Goal: Transaction & Acquisition: Purchase product/service

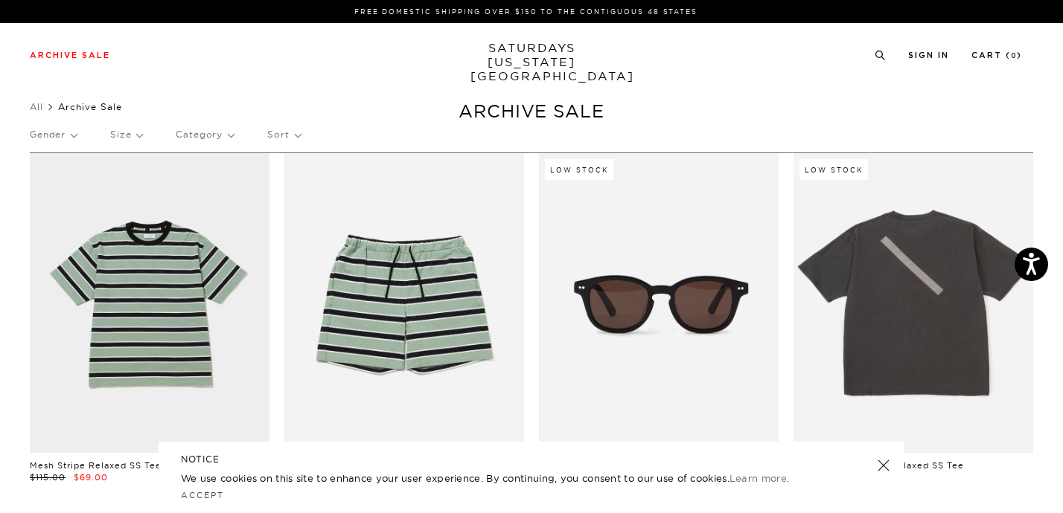
click at [286, 133] on p "Sort" at bounding box center [283, 135] width 33 height 34
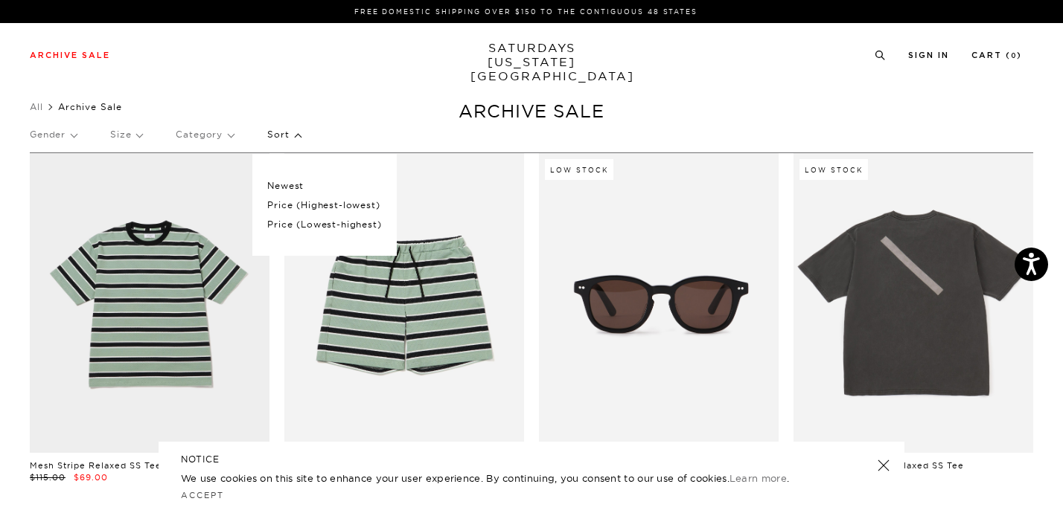
click at [302, 221] on p "Price (Lowest-highest)" at bounding box center [324, 224] width 114 height 19
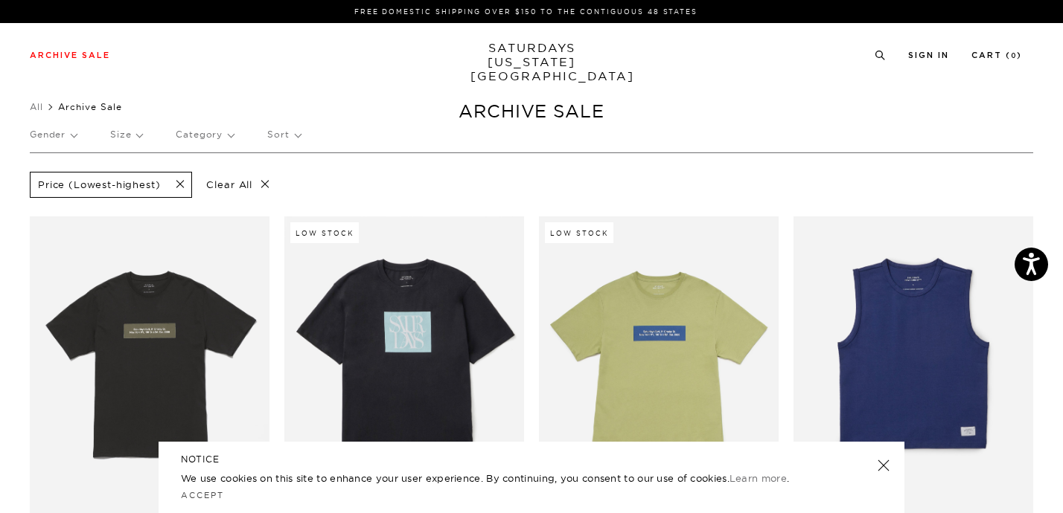
click at [53, 138] on p "Gender" at bounding box center [53, 135] width 47 height 34
click at [45, 188] on p "Mens" at bounding box center [74, 185] width 89 height 19
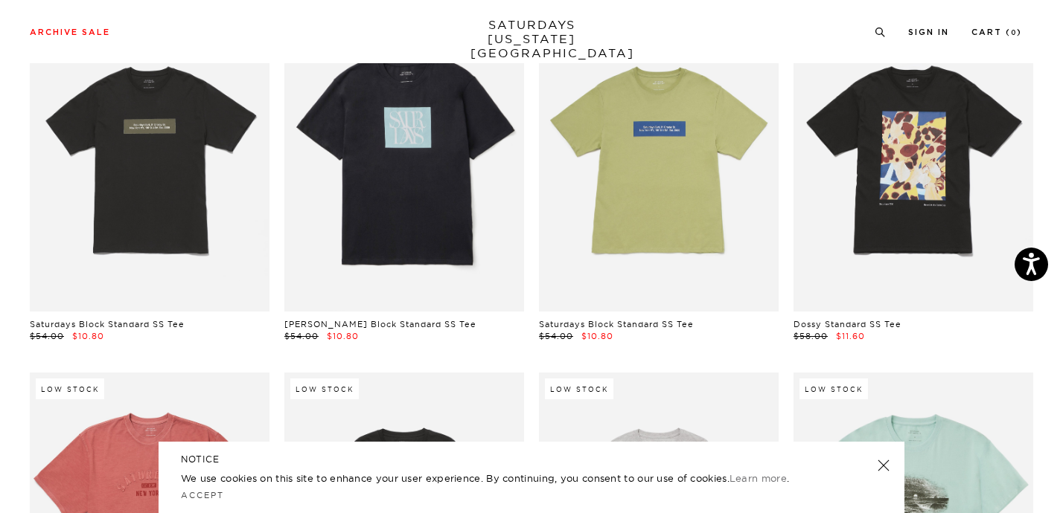
scroll to position [204, 0]
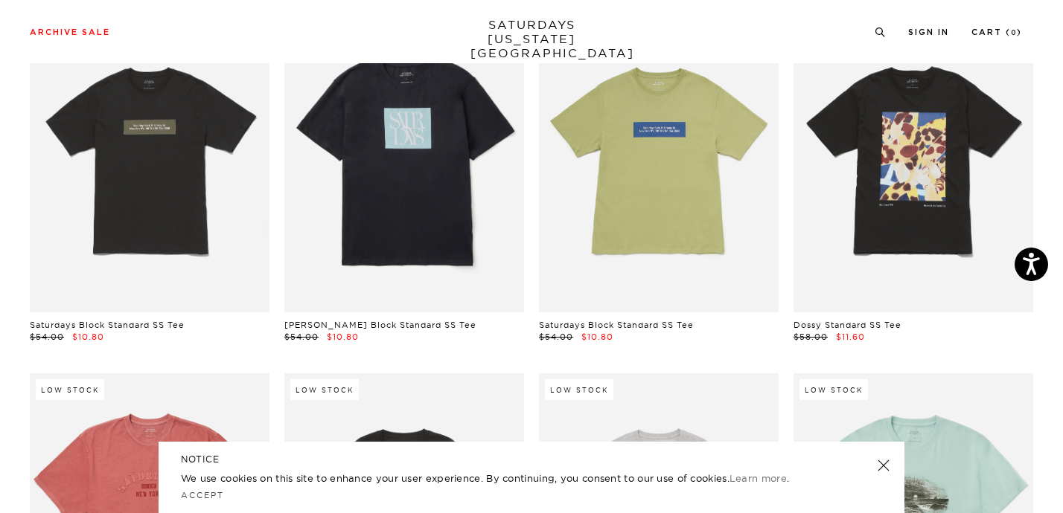
click at [878, 465] on link at bounding box center [883, 465] width 21 height 21
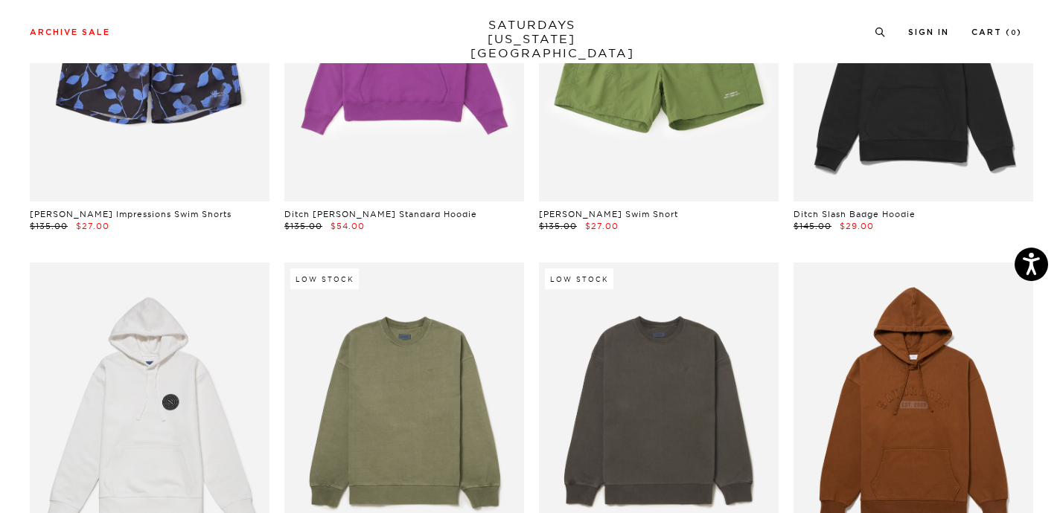
scroll to position [6285, 0]
